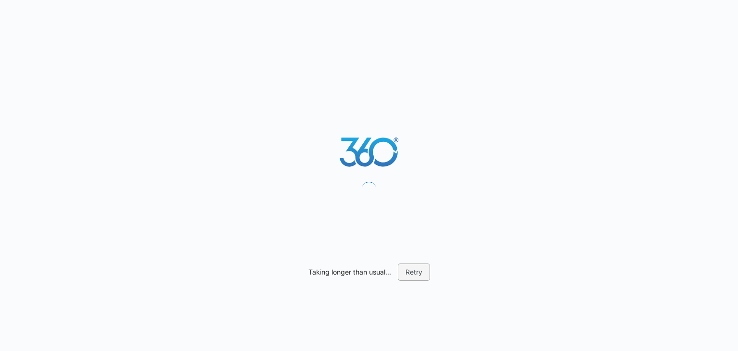
click at [416, 274] on button "Retry" at bounding box center [414, 271] width 32 height 17
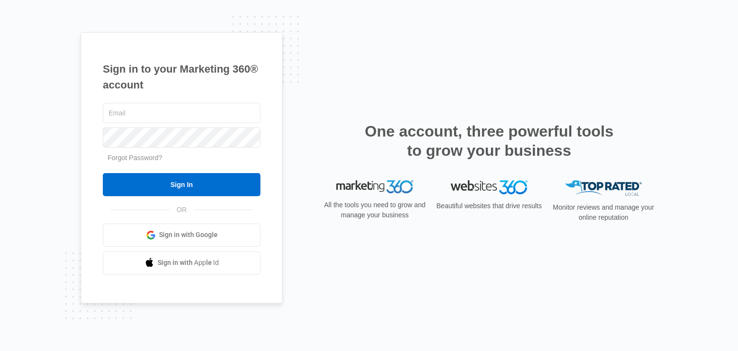
click at [190, 231] on span "Sign in with Google" at bounding box center [188, 235] width 59 height 10
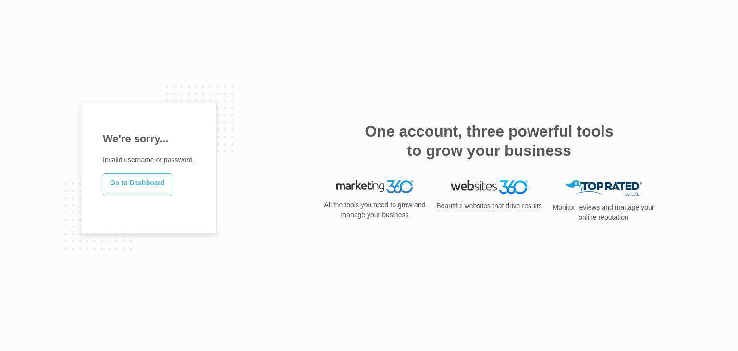
click at [156, 187] on link "Go to Dashboard" at bounding box center [137, 184] width 69 height 23
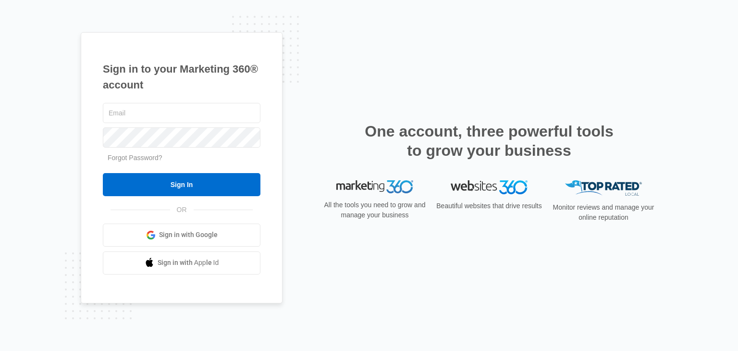
click at [333, 97] on div "Sign in to your Marketing 360® account Forgot Password? Sign In OR" at bounding box center [369, 175] width 576 height 286
click at [348, 250] on div "Sign in to your Marketing 360® account Forgot Password? Sign In OR" at bounding box center [369, 175] width 576 height 286
click at [315, 83] on div "Sign in to your Marketing 360® account Forgot Password? Sign In OR" at bounding box center [369, 175] width 576 height 286
click at [197, 232] on span "Sign in with Google" at bounding box center [188, 235] width 59 height 10
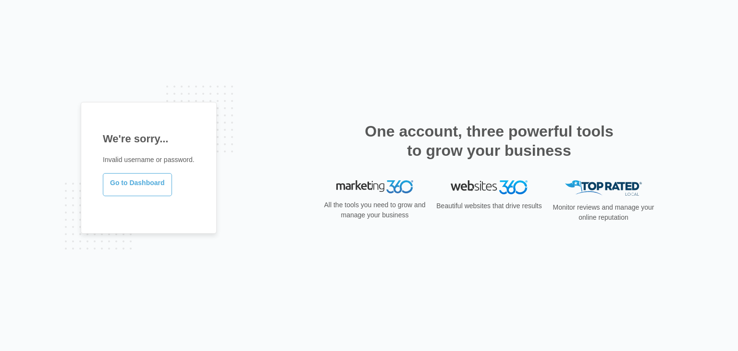
click at [143, 182] on link "Go to Dashboard" at bounding box center [137, 184] width 69 height 23
